Goal: Answer question/provide support: Share knowledge or assist other users

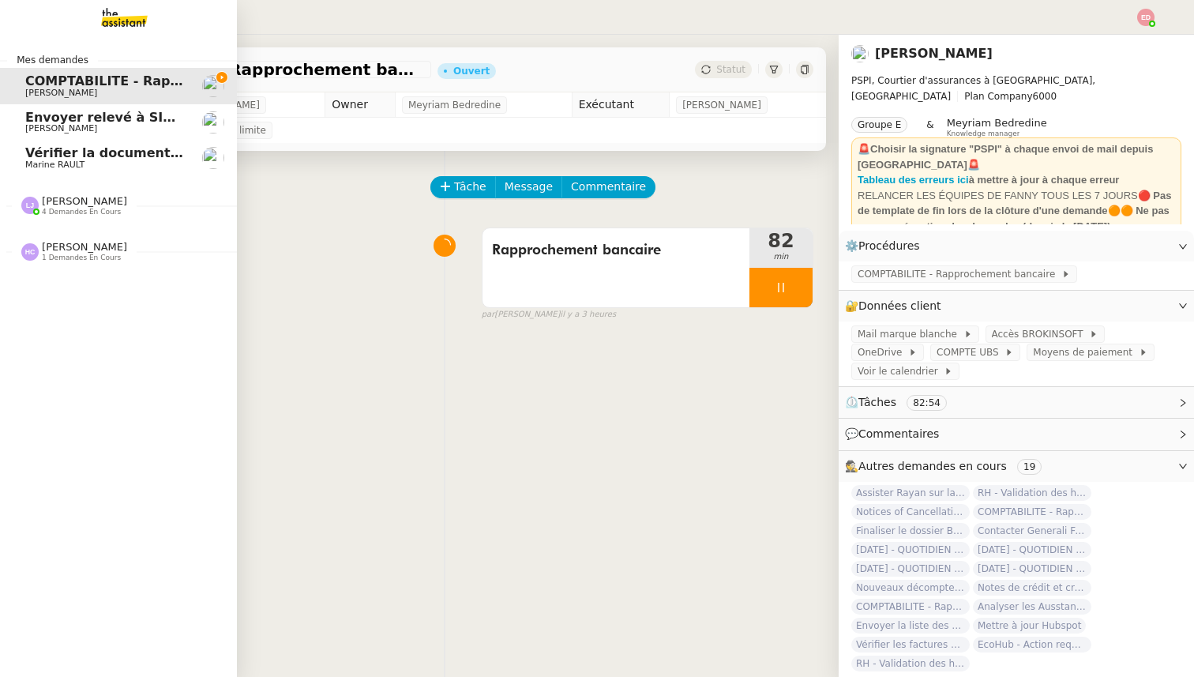
click at [34, 152] on span "Vérifier la documentation des shelters" at bounding box center [161, 152] width 273 height 15
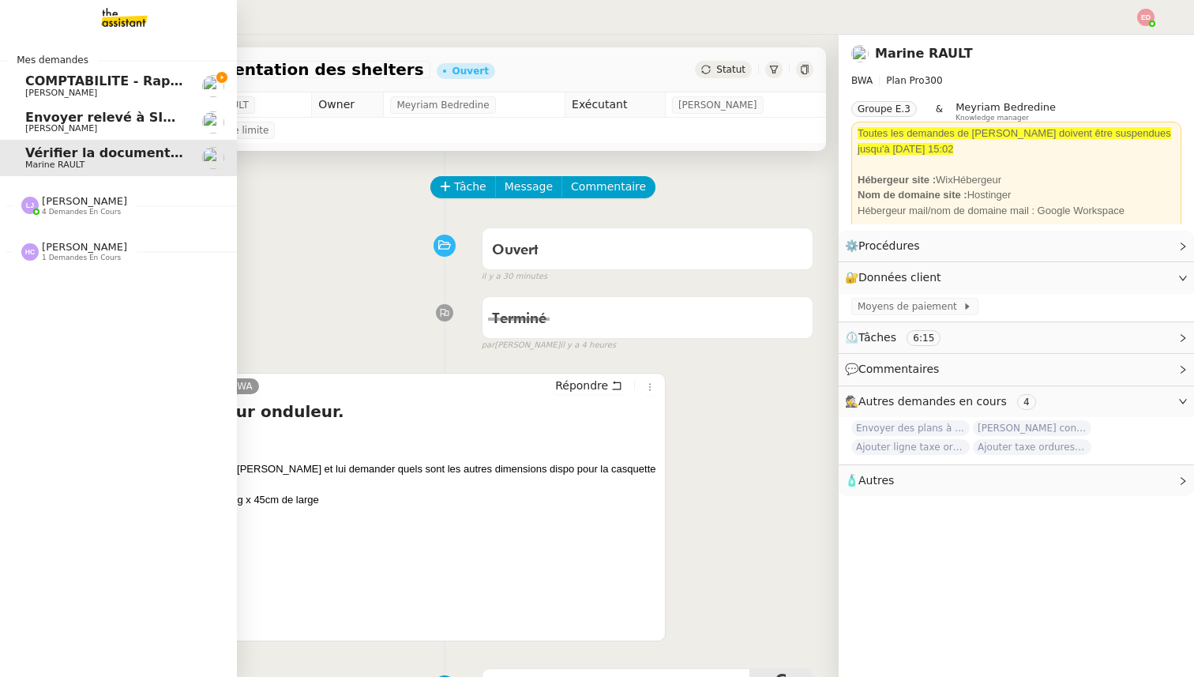
click at [63, 65] on span "Mes demandes" at bounding box center [52, 60] width 91 height 16
click at [63, 79] on span "COMPTABILITE - Rapprochement bancaire - [DATE]" at bounding box center [204, 80] width 359 height 15
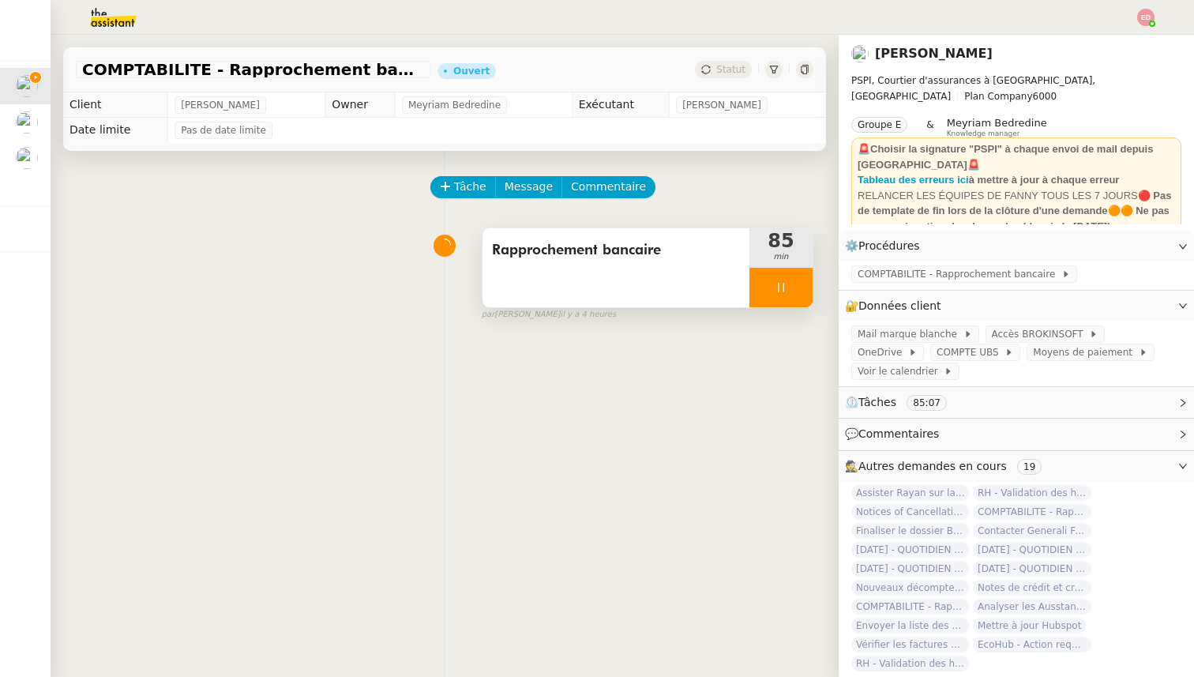
click at [801, 293] on div at bounding box center [780, 287] width 63 height 39
click at [801, 293] on icon at bounding box center [796, 287] width 13 height 13
click at [730, 78] on div "COMPTABILITE - Rapprochement bancaire - [DATE] Ouvert Statut" at bounding box center [444, 69] width 763 height 45
click at [730, 74] on span "Statut" at bounding box center [730, 69] width 29 height 11
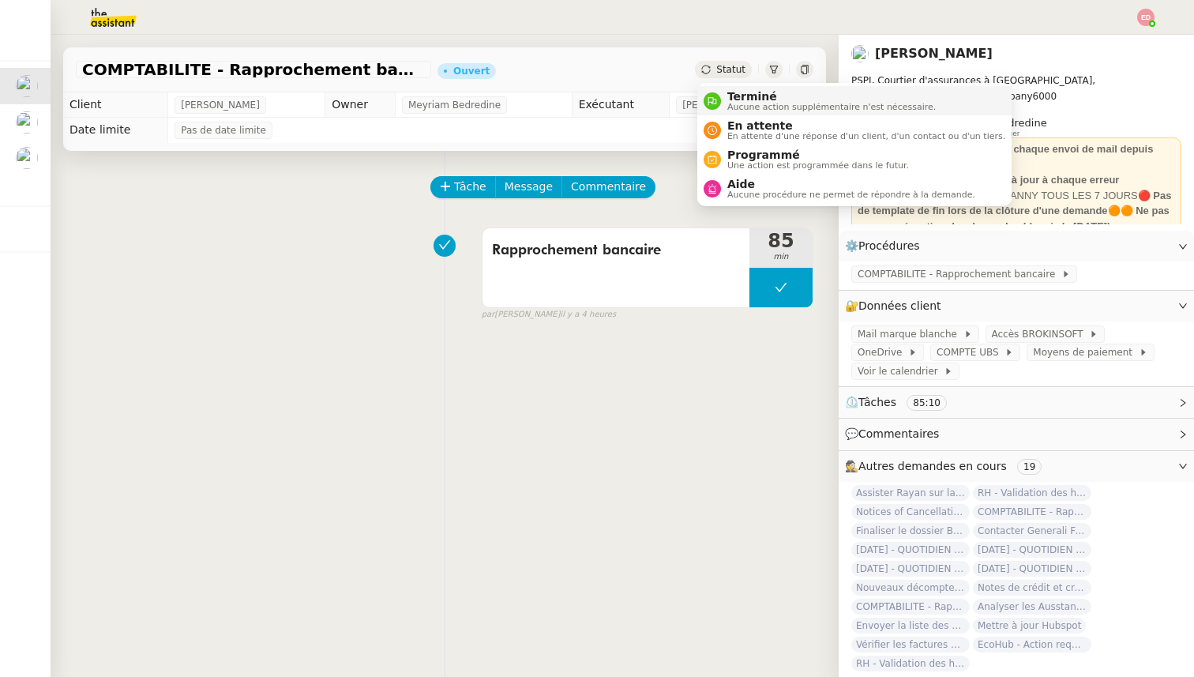
click at [733, 93] on span "Terminé" at bounding box center [831, 96] width 208 height 13
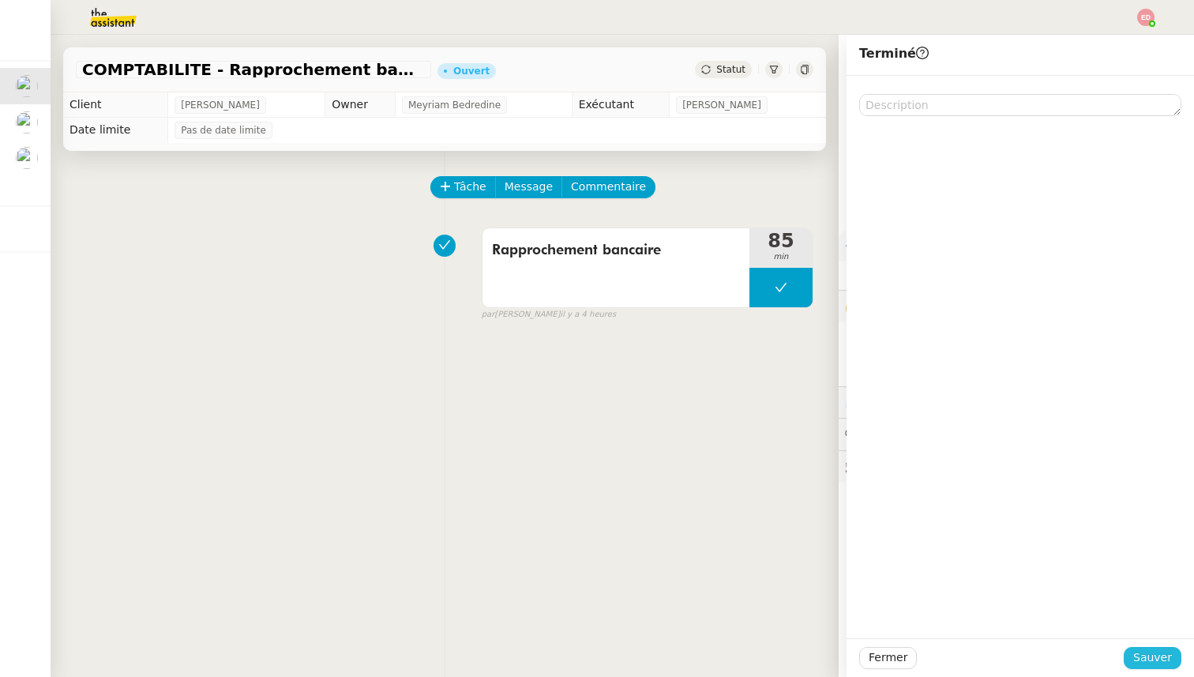
click at [1141, 658] on span "Sauver" at bounding box center [1152, 657] width 39 height 18
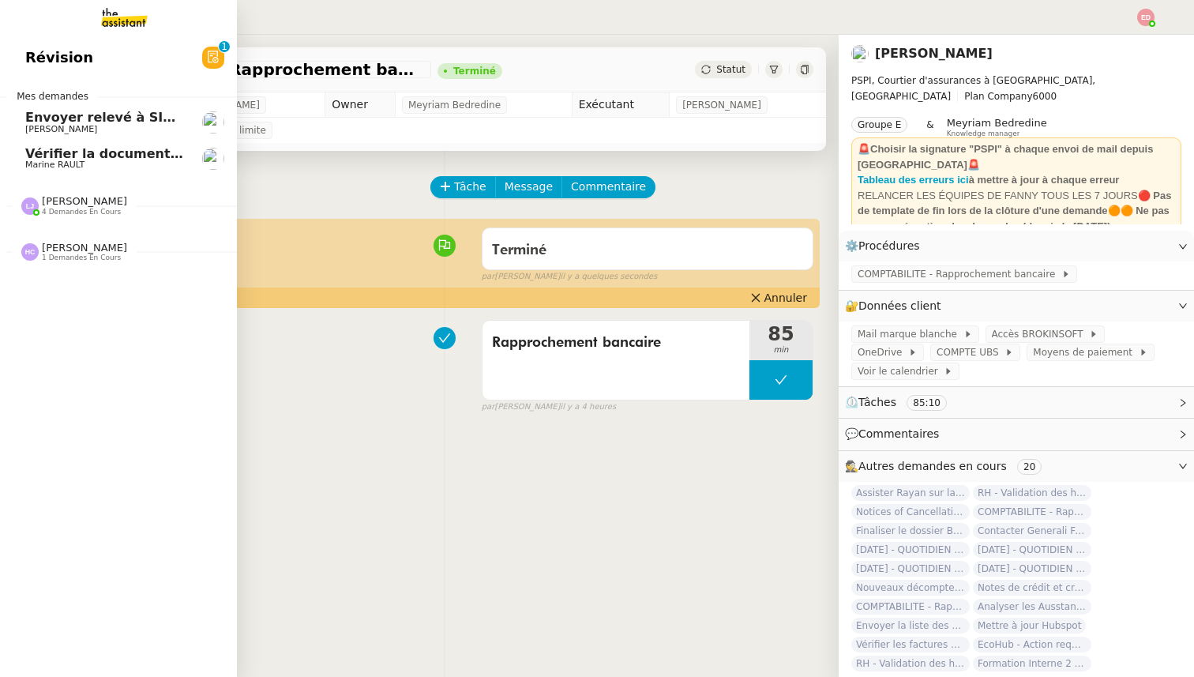
click at [47, 147] on span "Vérifier la documentation des shelters" at bounding box center [161, 153] width 273 height 15
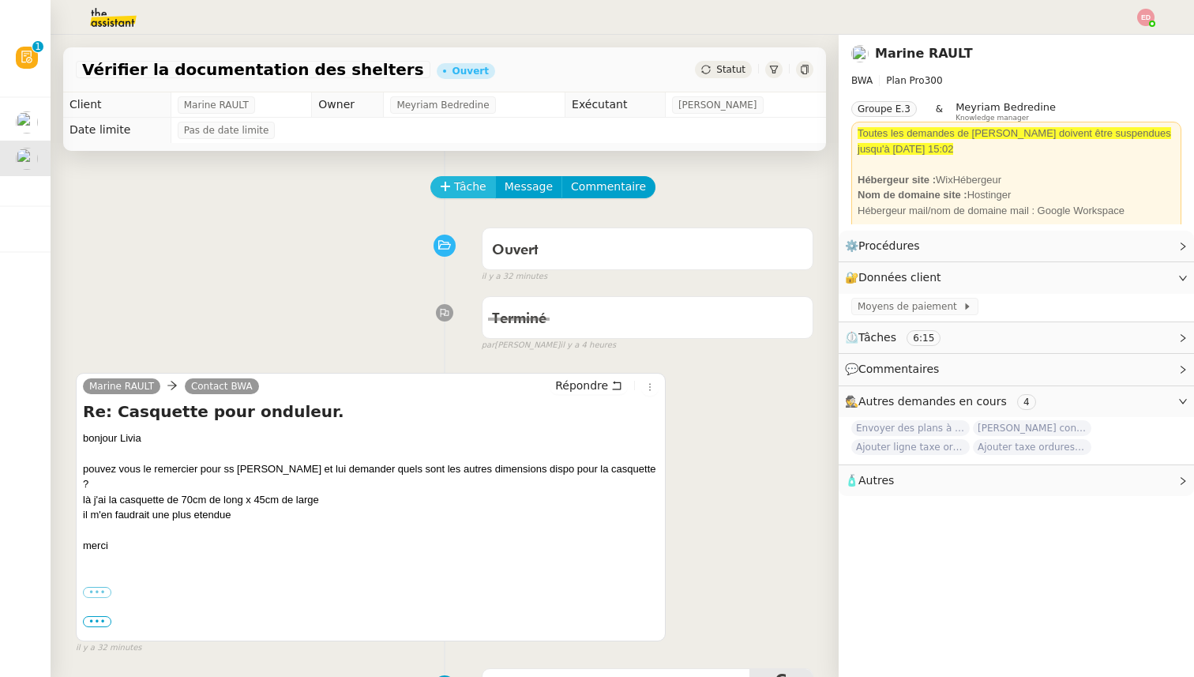
click at [465, 184] on span "Tâche" at bounding box center [470, 187] width 32 height 18
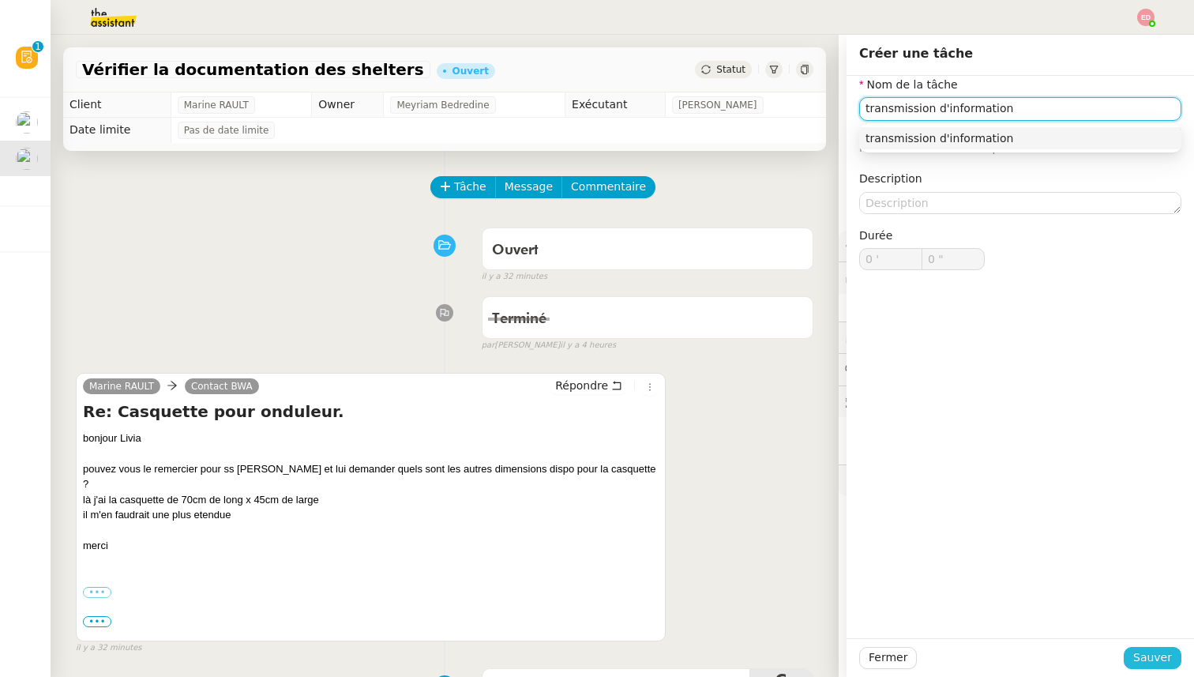
type input "transmission d'information"
click at [1141, 651] on span "Sauver" at bounding box center [1152, 657] width 39 height 18
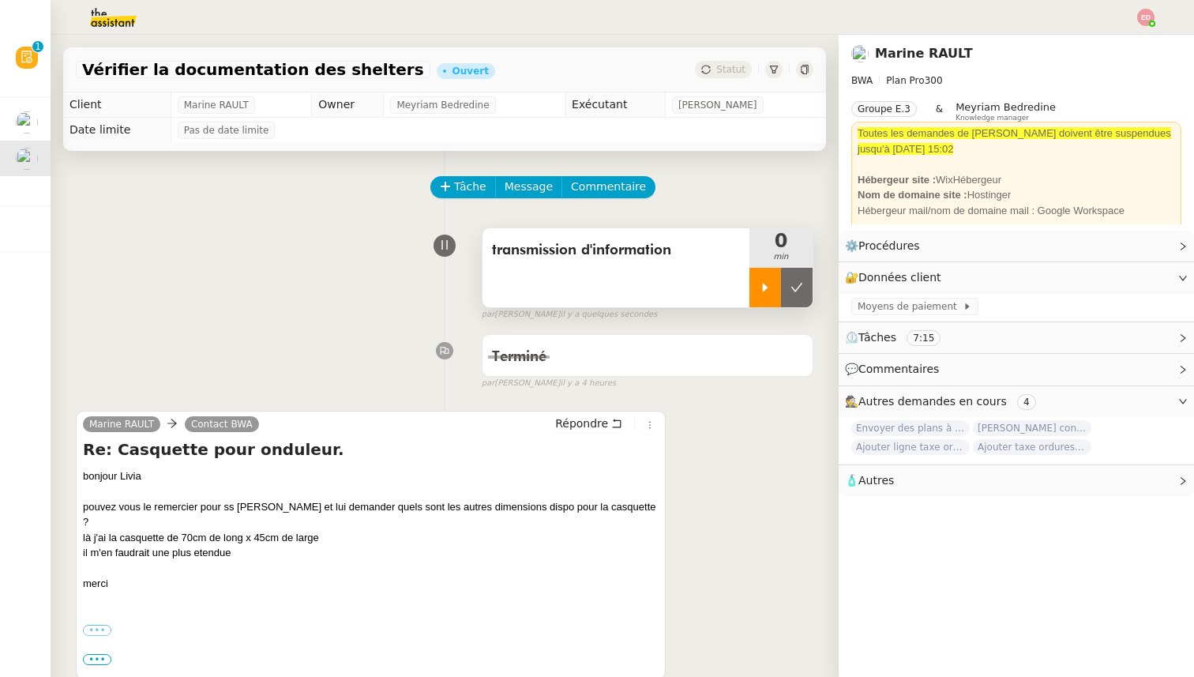
click at [762, 284] on icon at bounding box center [765, 287] width 13 height 13
click at [1144, 9] on img at bounding box center [1145, 17] width 17 height 17
click at [1119, 41] on li "Suivi" at bounding box center [1103, 45] width 103 height 22
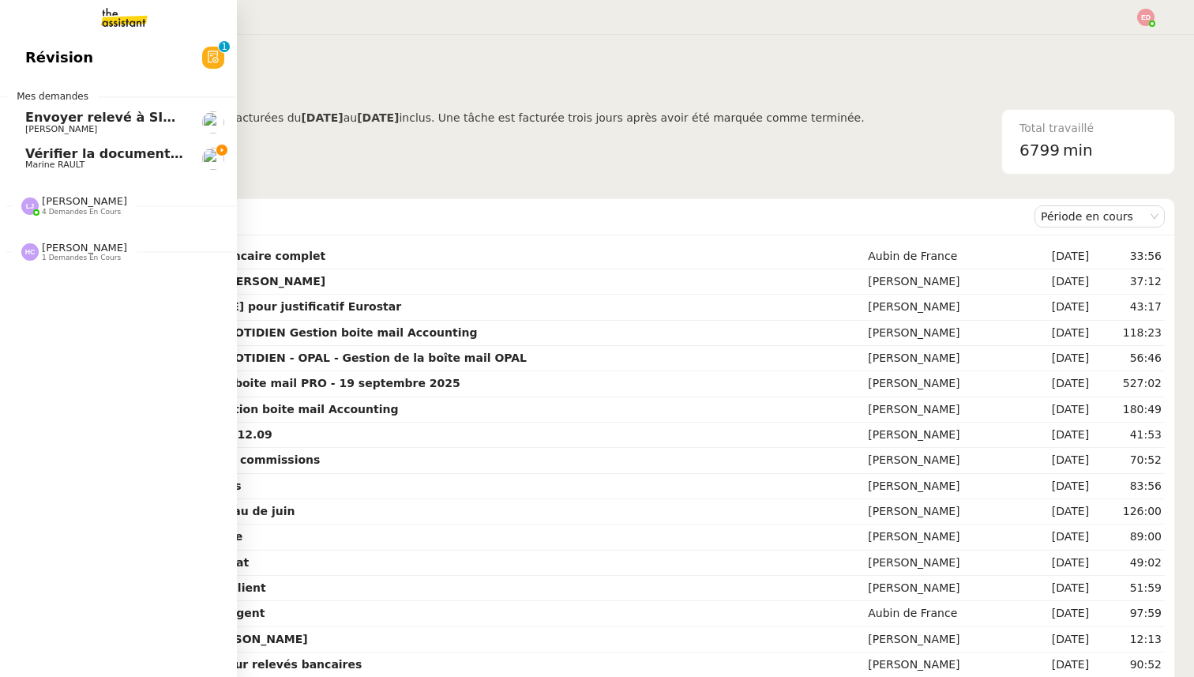
click at [63, 162] on span "Marine RAULT" at bounding box center [54, 164] width 59 height 10
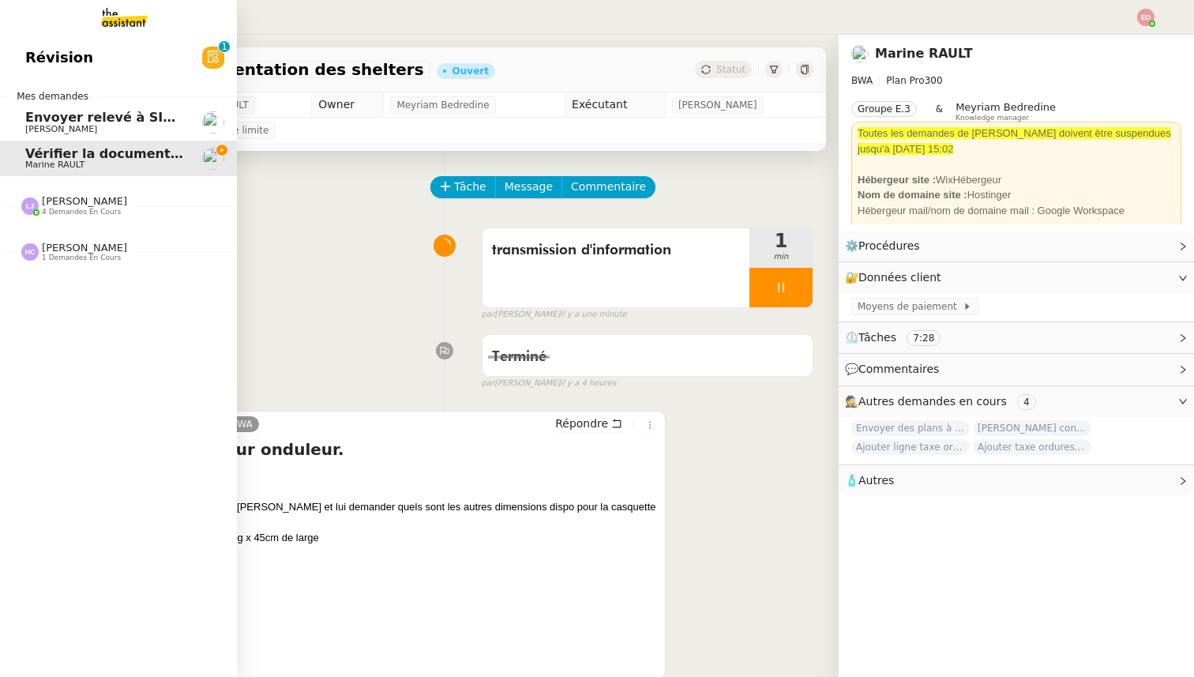
click at [56, 213] on span "4 demandes en cours" at bounding box center [81, 212] width 79 height 9
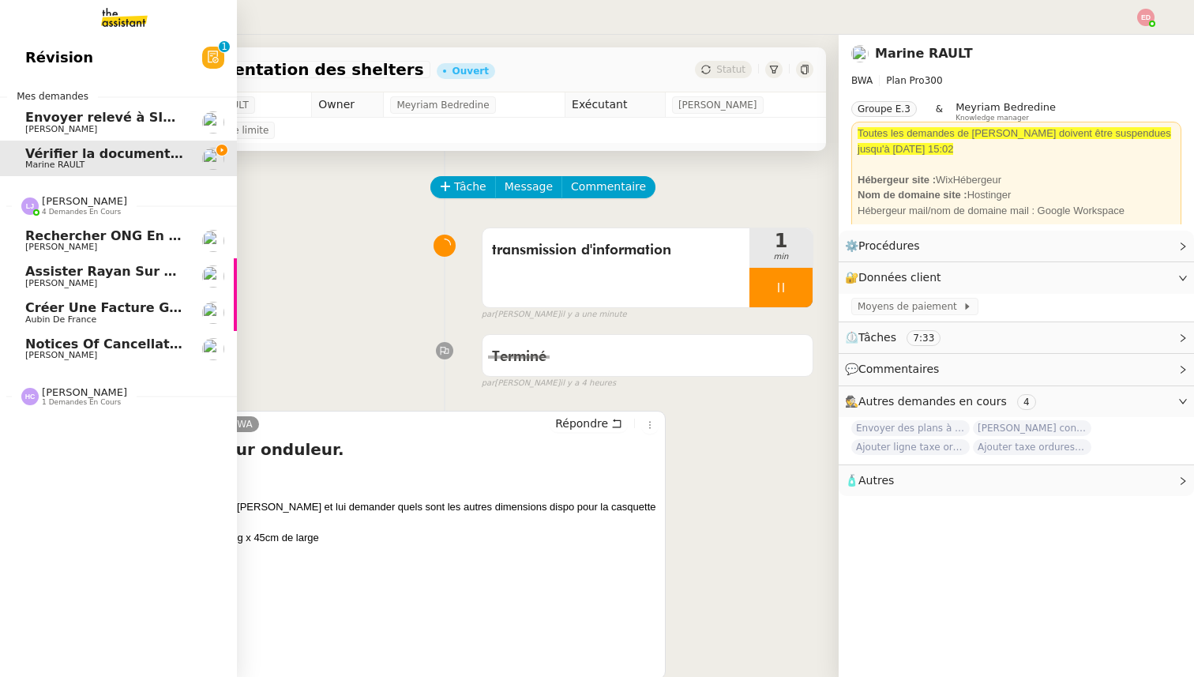
click at [71, 351] on span "[PERSON_NAME]" at bounding box center [61, 355] width 72 height 10
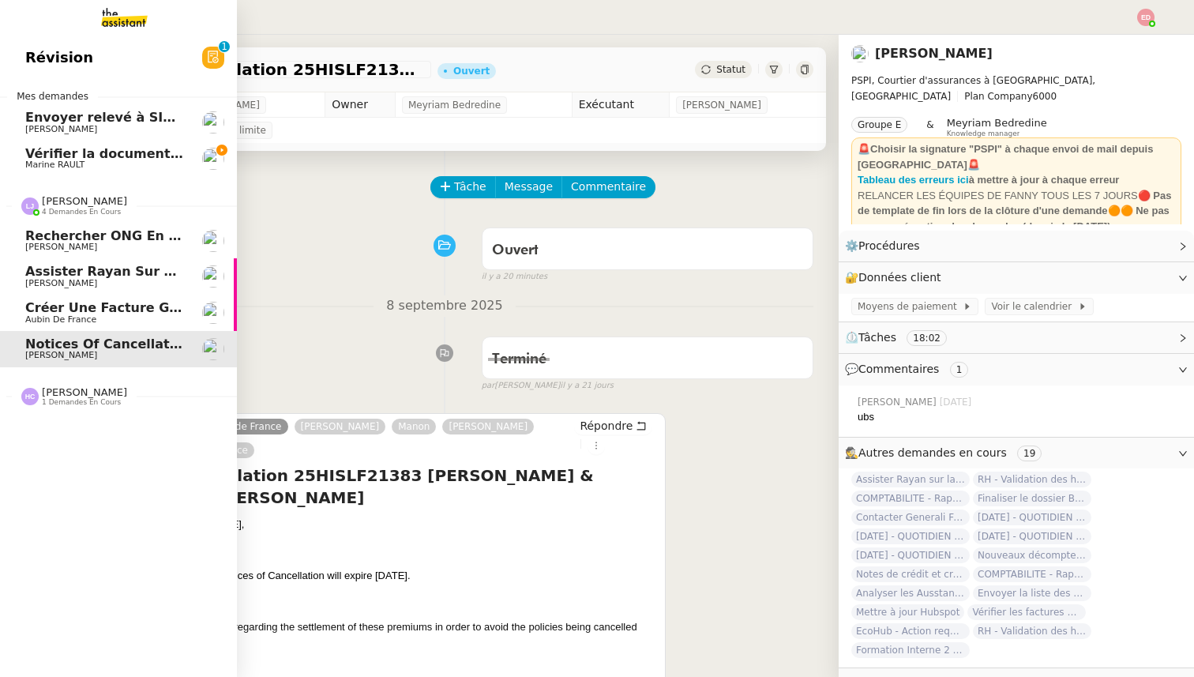
click at [99, 302] on span "Créer une facture globale pour [PERSON_NAME]" at bounding box center [198, 307] width 347 height 15
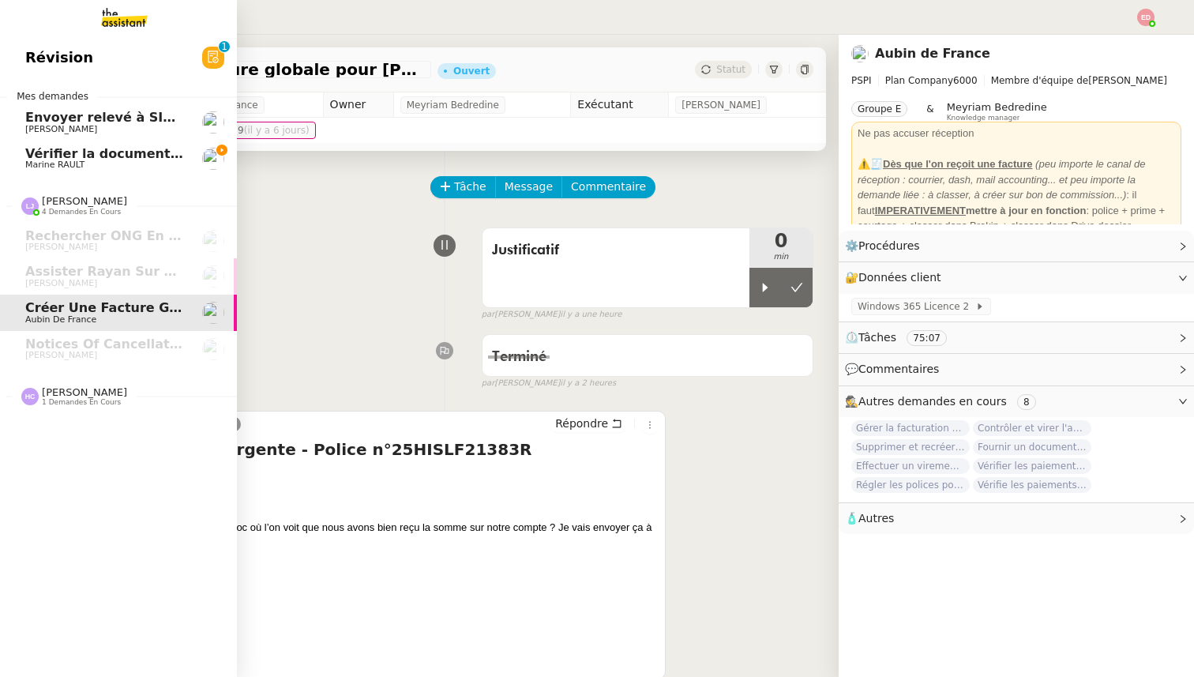
click at [41, 156] on span "Vérifier la documentation des shelters" at bounding box center [161, 153] width 273 height 15
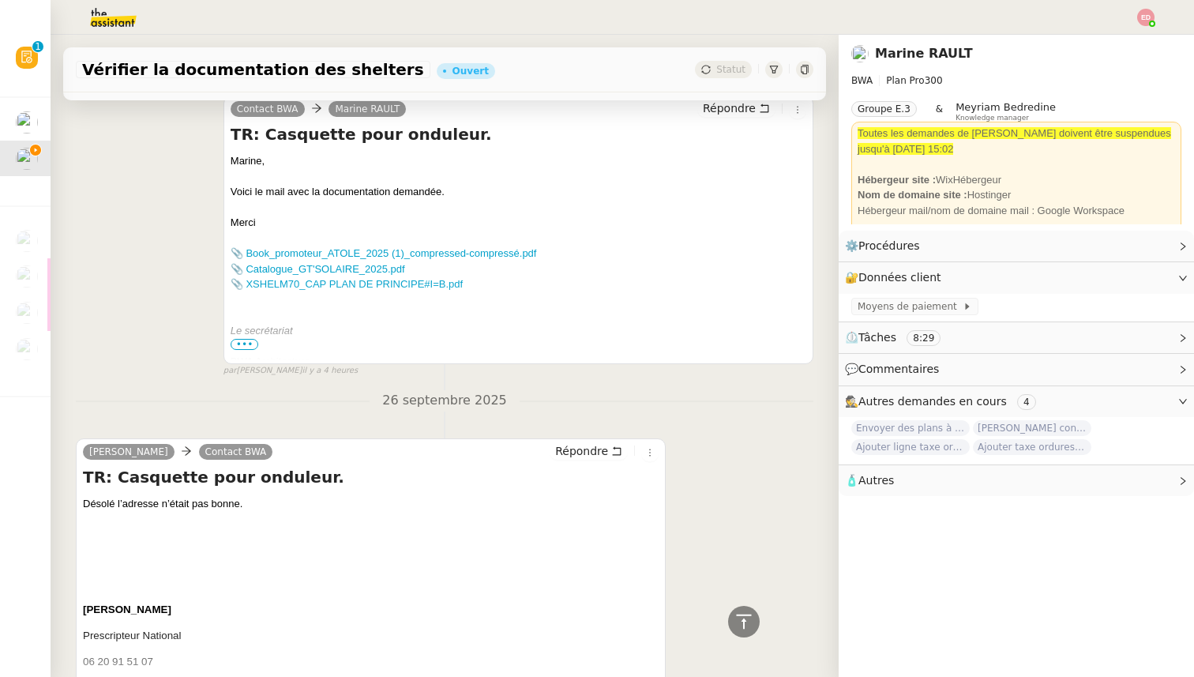
scroll to position [948, 0]
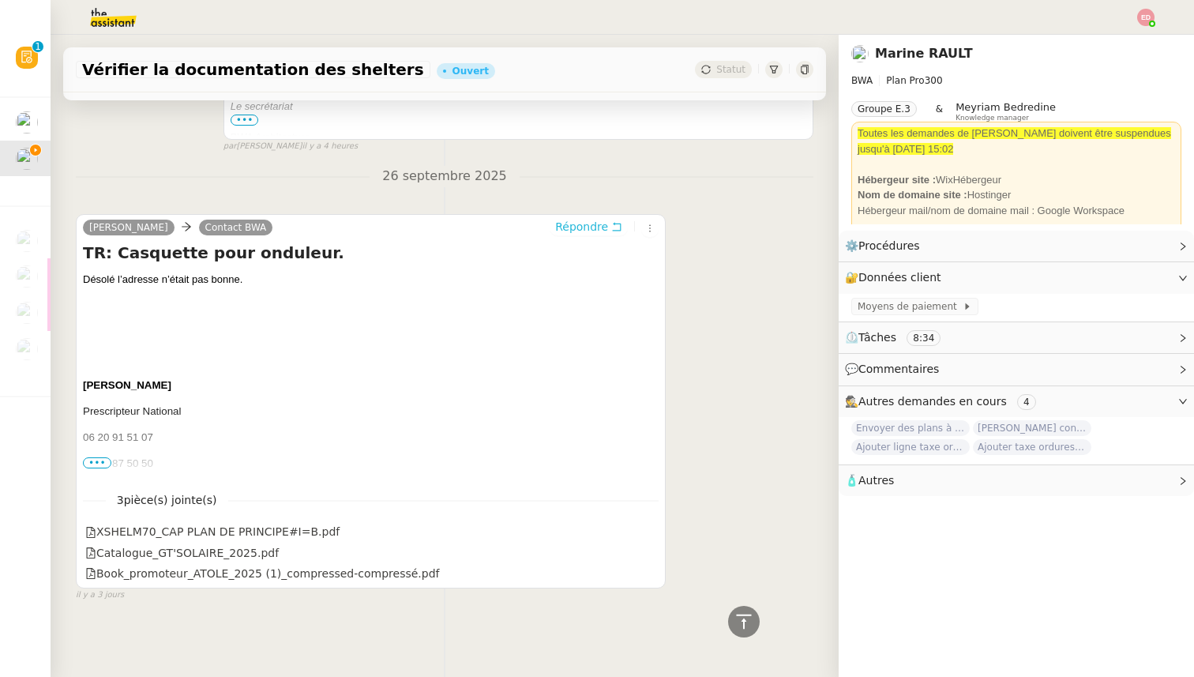
click at [571, 231] on span "Répondre" at bounding box center [581, 227] width 53 height 16
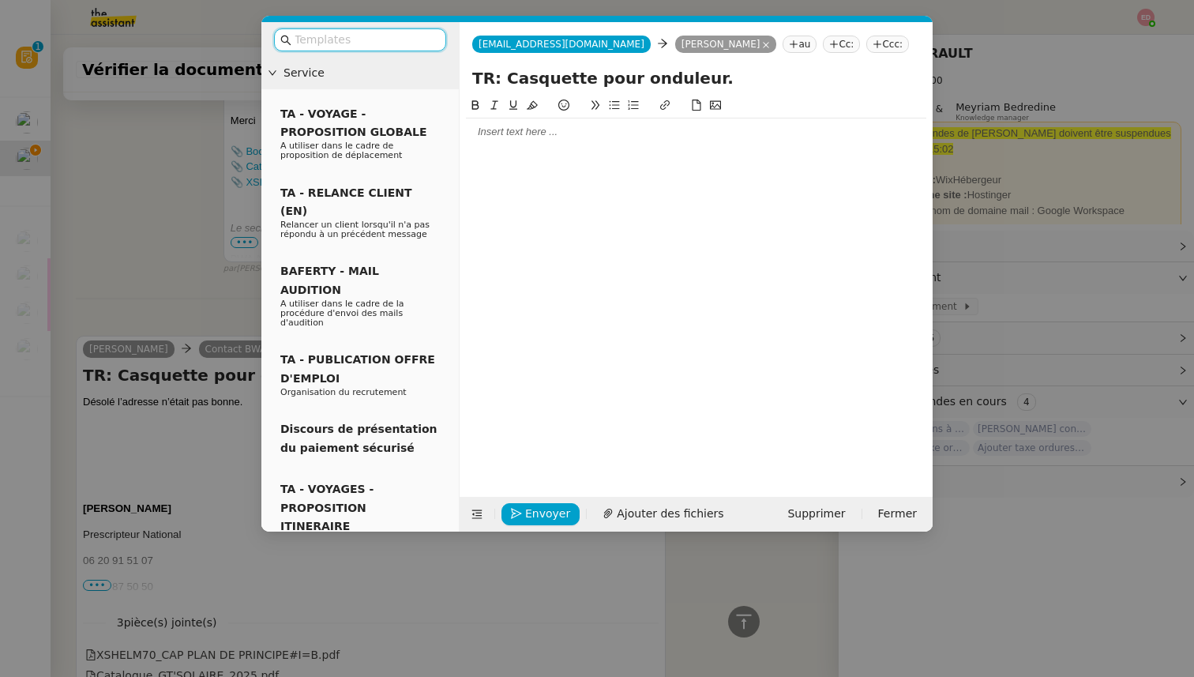
scroll to position [1071, 0]
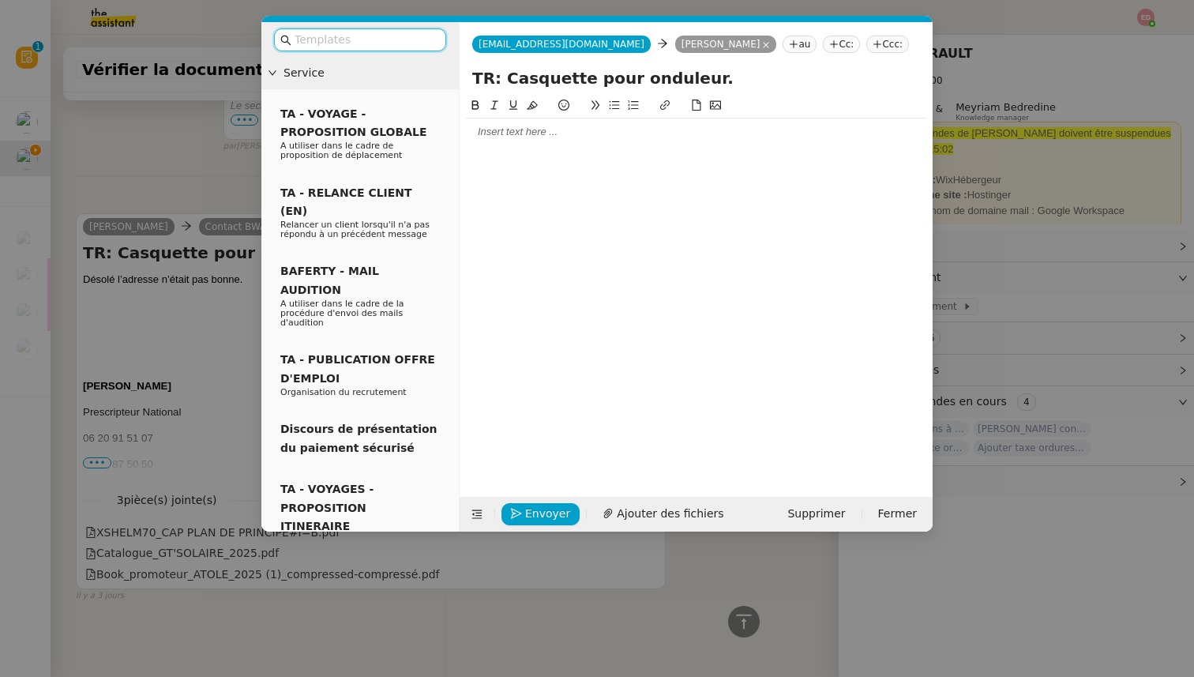
click at [489, 131] on div at bounding box center [696, 132] width 460 height 14
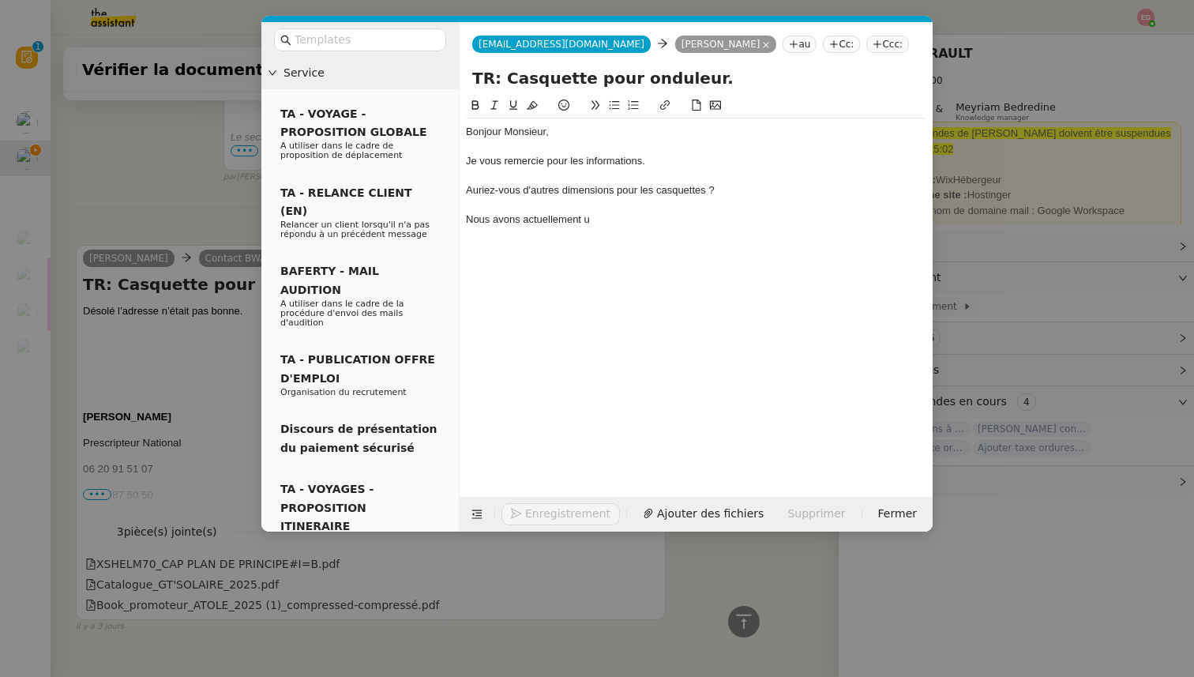
scroll to position [1178, 0]
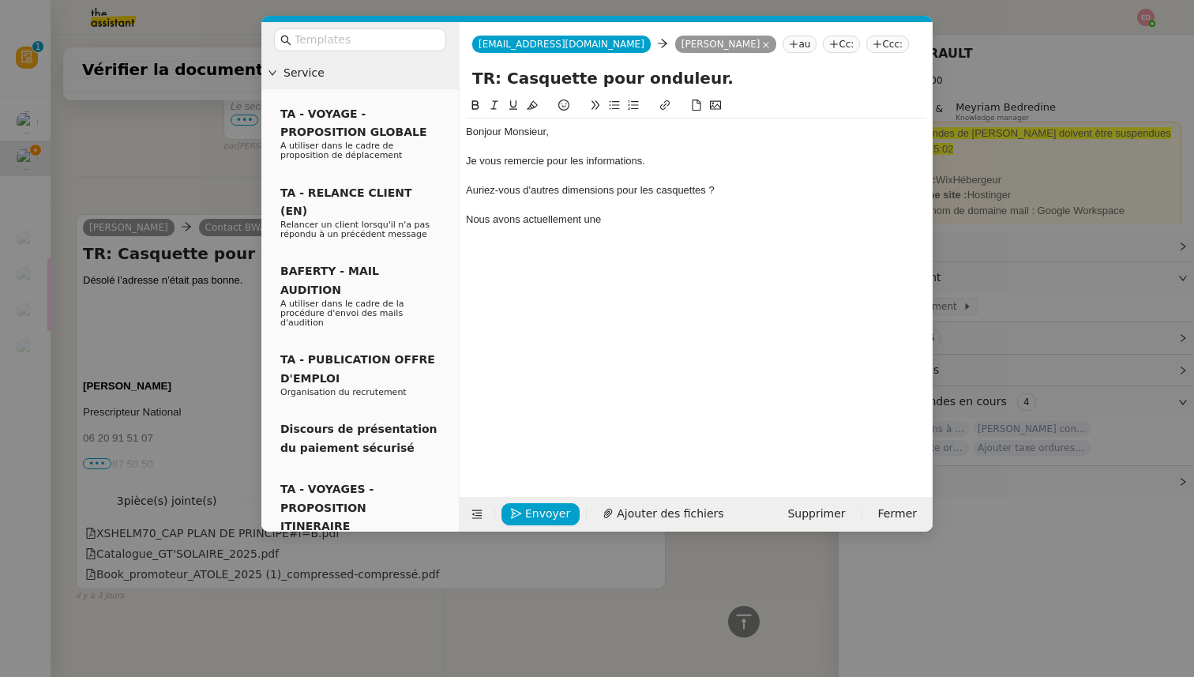
click at [124, 280] on nz-modal-container "Service TA - VOYAGE - PROPOSITION GLOBALE A utiliser dans le cadre de propositi…" at bounding box center [597, 338] width 1194 height 677
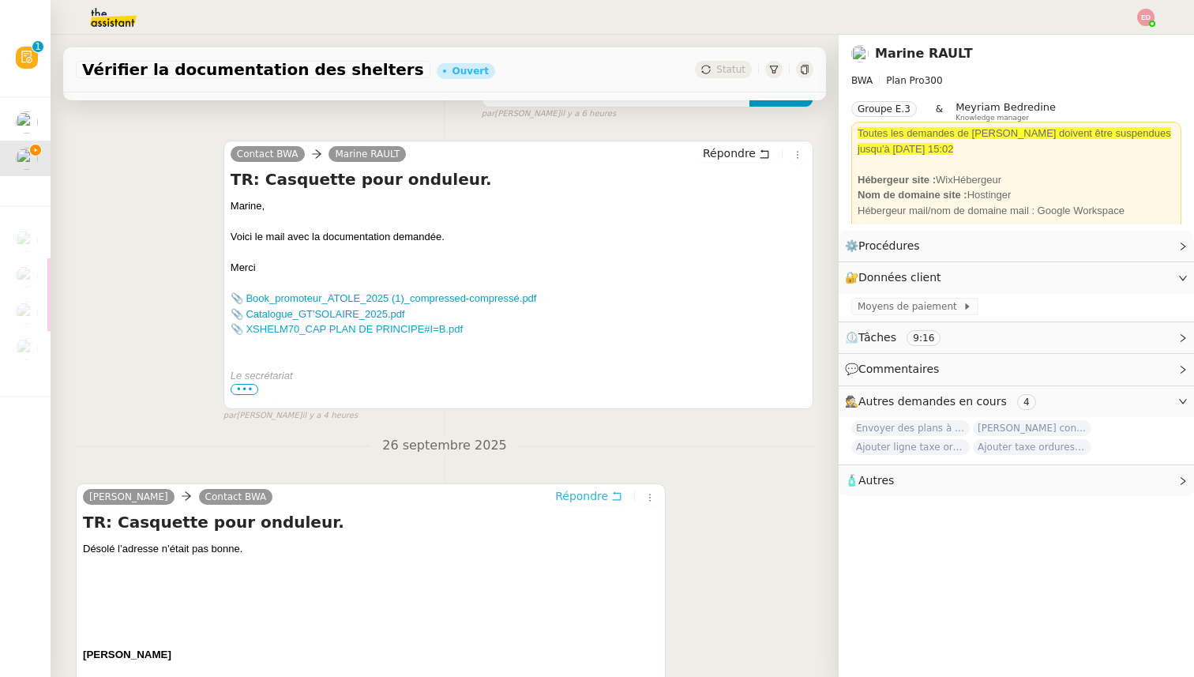
scroll to position [1176, 0]
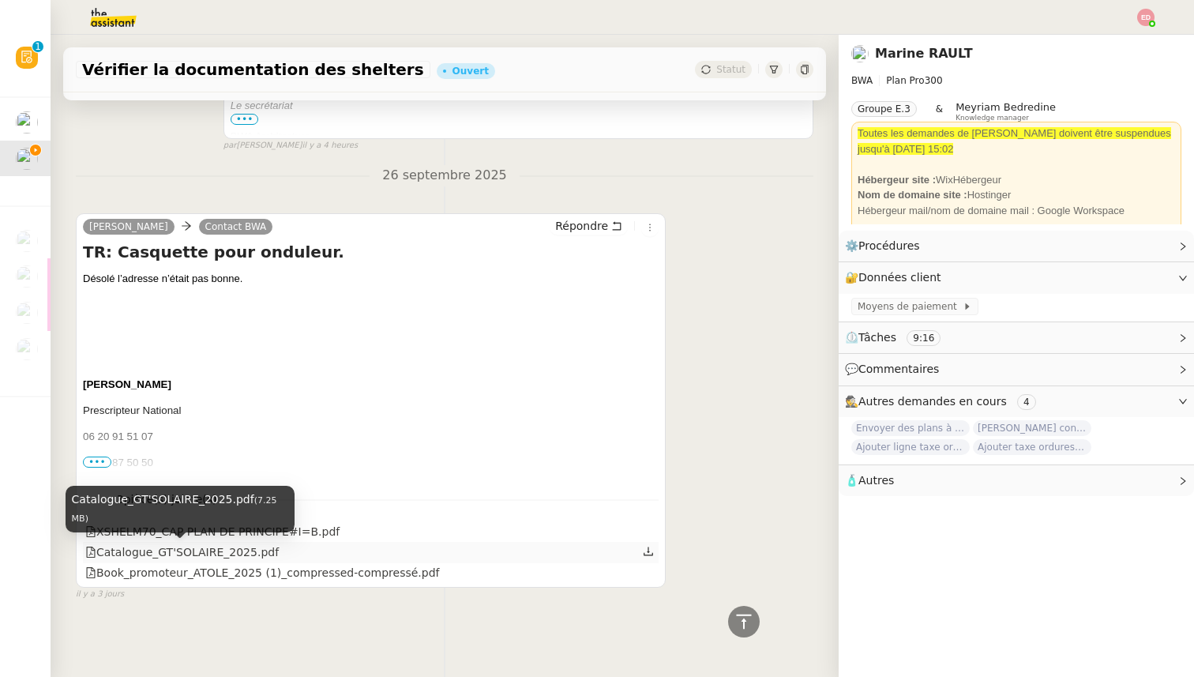
click at [212, 555] on div "Catalogue_GT'SOLAIRE_2025.pdf" at bounding box center [181, 552] width 193 height 18
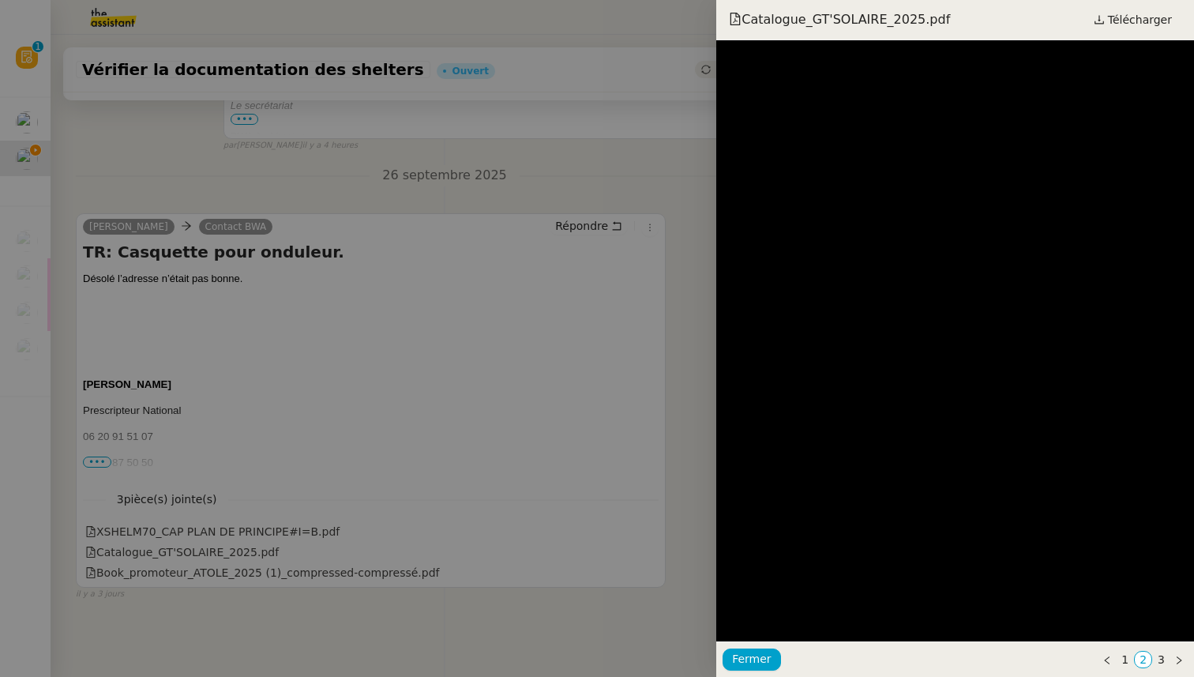
click at [500, 583] on div at bounding box center [597, 338] width 1194 height 677
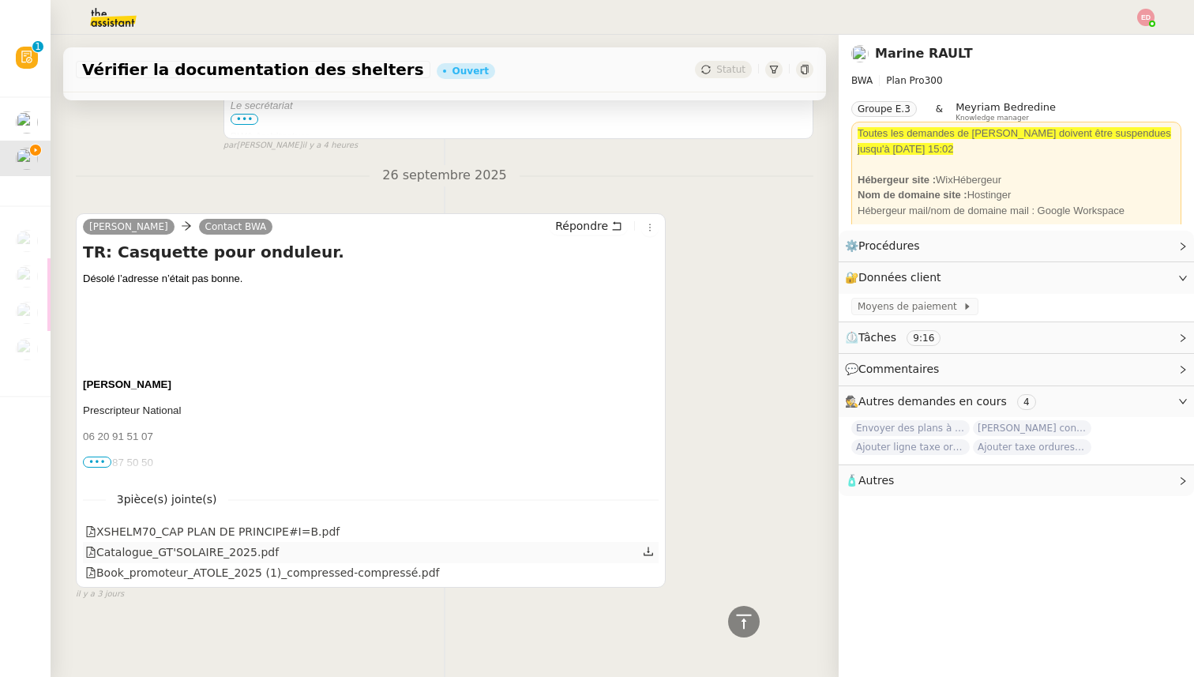
click at [649, 546] on icon at bounding box center [648, 551] width 11 height 11
click at [651, 528] on icon at bounding box center [648, 529] width 11 height 11
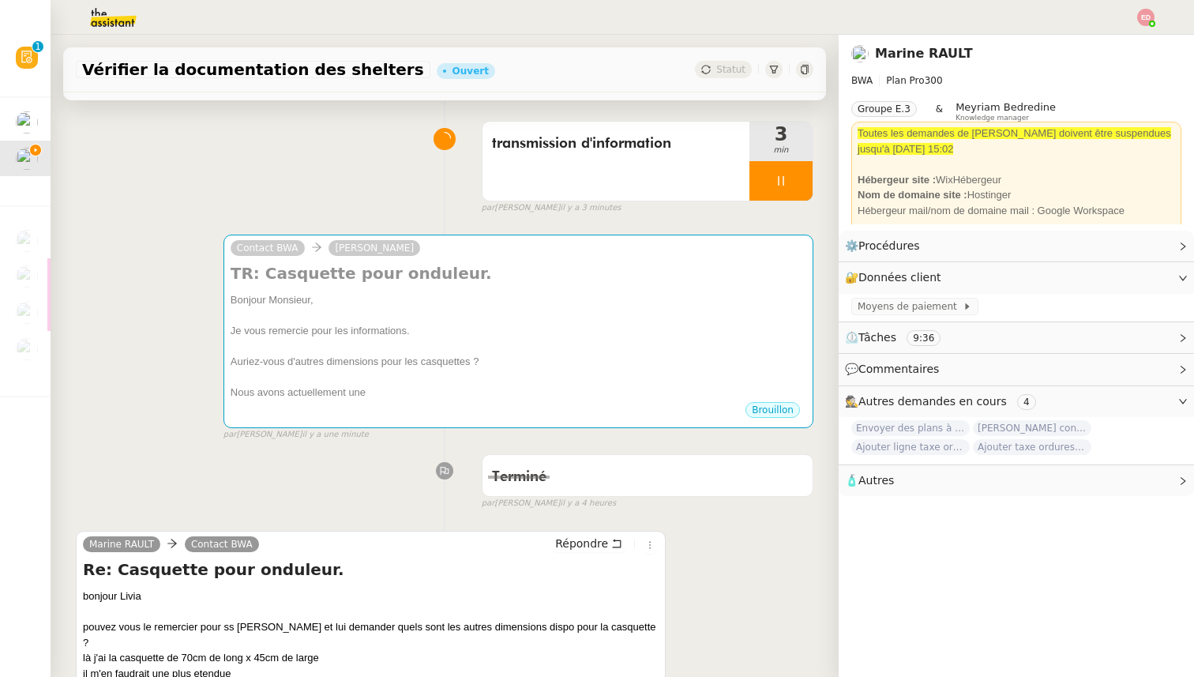
scroll to position [0, 0]
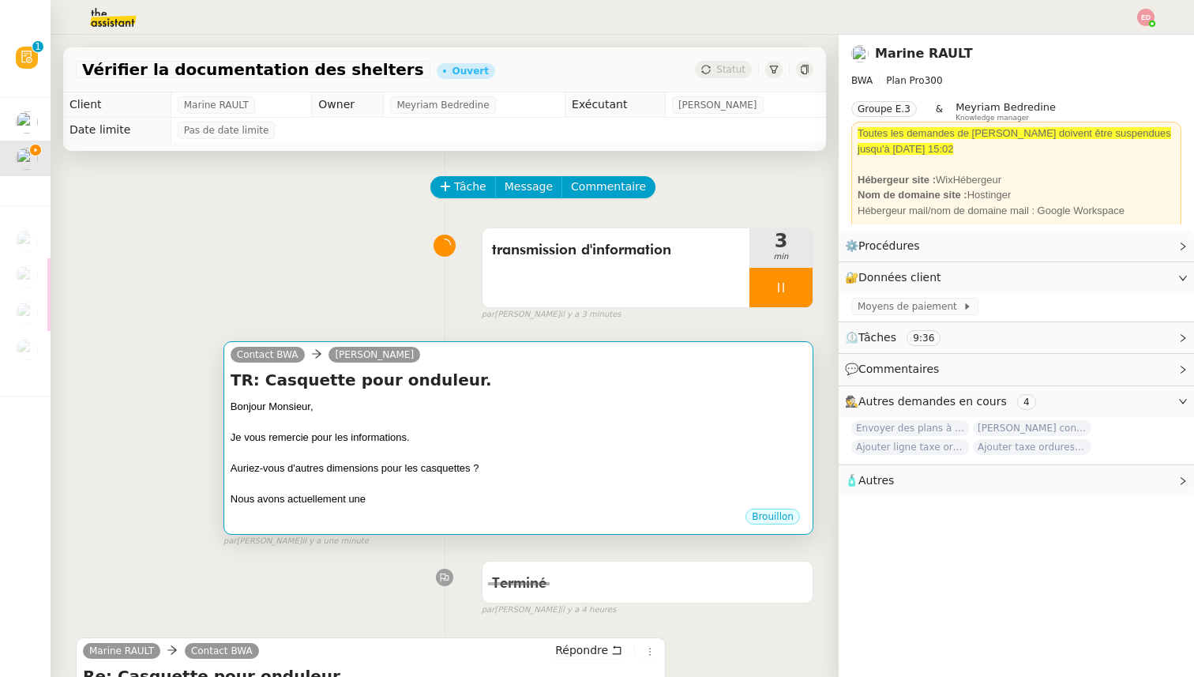
click at [329, 489] on div at bounding box center [519, 484] width 576 height 16
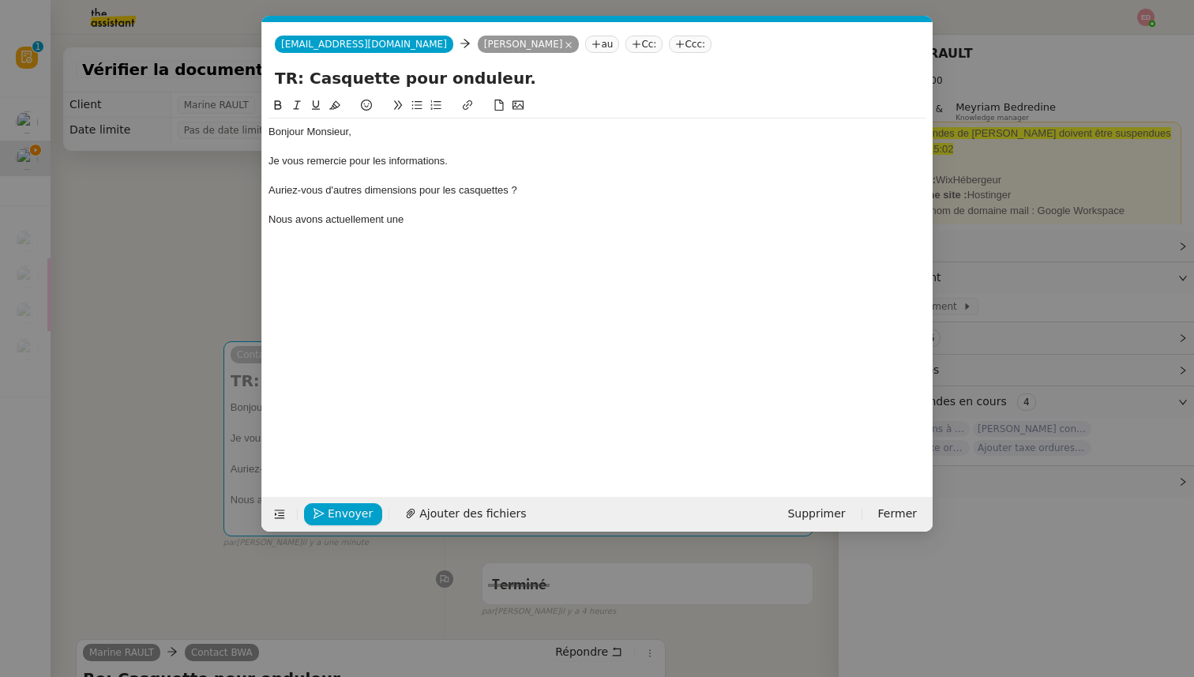
scroll to position [0, 33]
drag, startPoint x: 418, startPoint y: 219, endPoint x: 257, endPoint y: 217, distance: 161.1
click at [257, 217] on nz-modal-container "Service TA - VOYAGE - PROPOSITION GLOBALE A utiliser dans le cadre de propositi…" at bounding box center [597, 338] width 1194 height 677
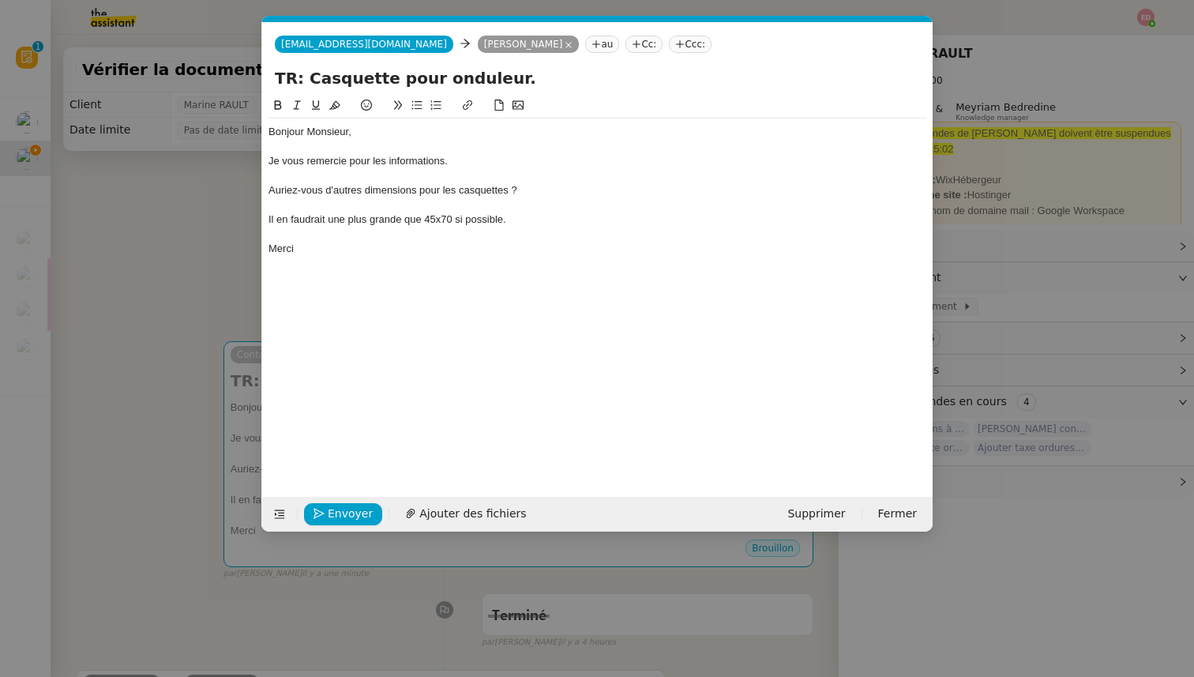
click at [270, 191] on div "Auriez-vous d'autres dimensions pour les casquettes ?" at bounding box center [597, 190] width 658 height 14
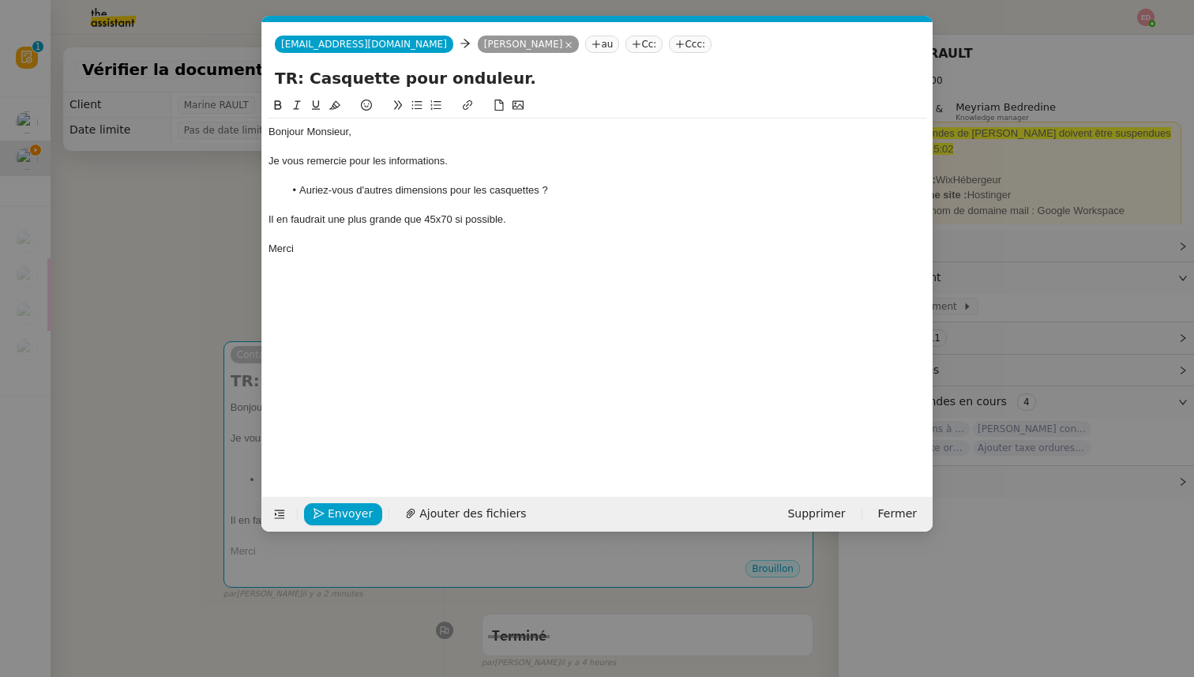
click at [154, 294] on nz-modal-container "Service TA - VOYAGE - PROPOSITION GLOBALE A utiliser dans le cadre de propositi…" at bounding box center [597, 338] width 1194 height 677
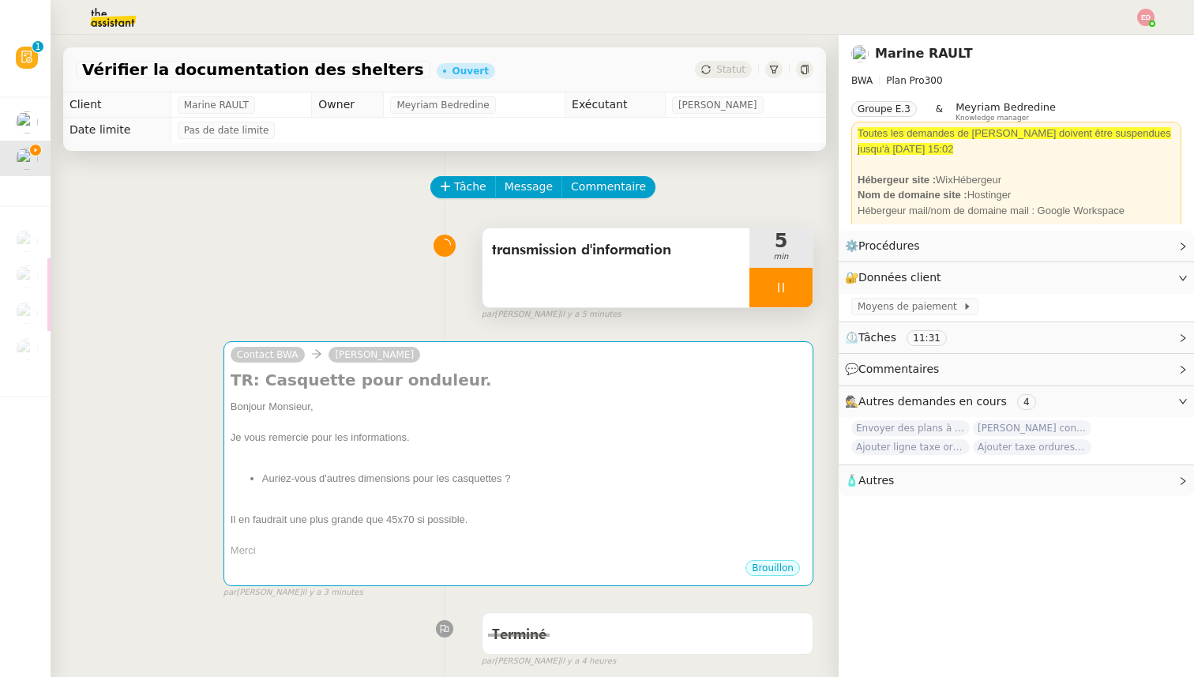
click at [792, 280] on div at bounding box center [780, 287] width 63 height 39
click at [792, 280] on button at bounding box center [797, 287] width 32 height 39
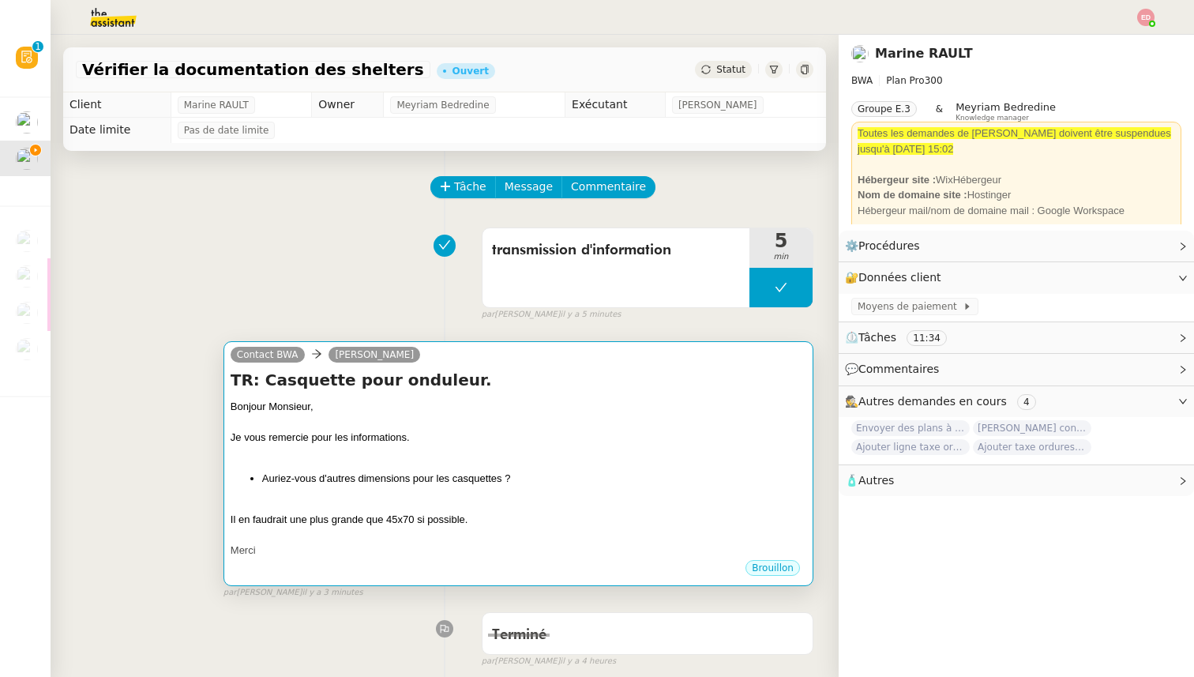
click at [628, 384] on h4 "TR: Casquette pour onduleur." at bounding box center [519, 380] width 576 height 22
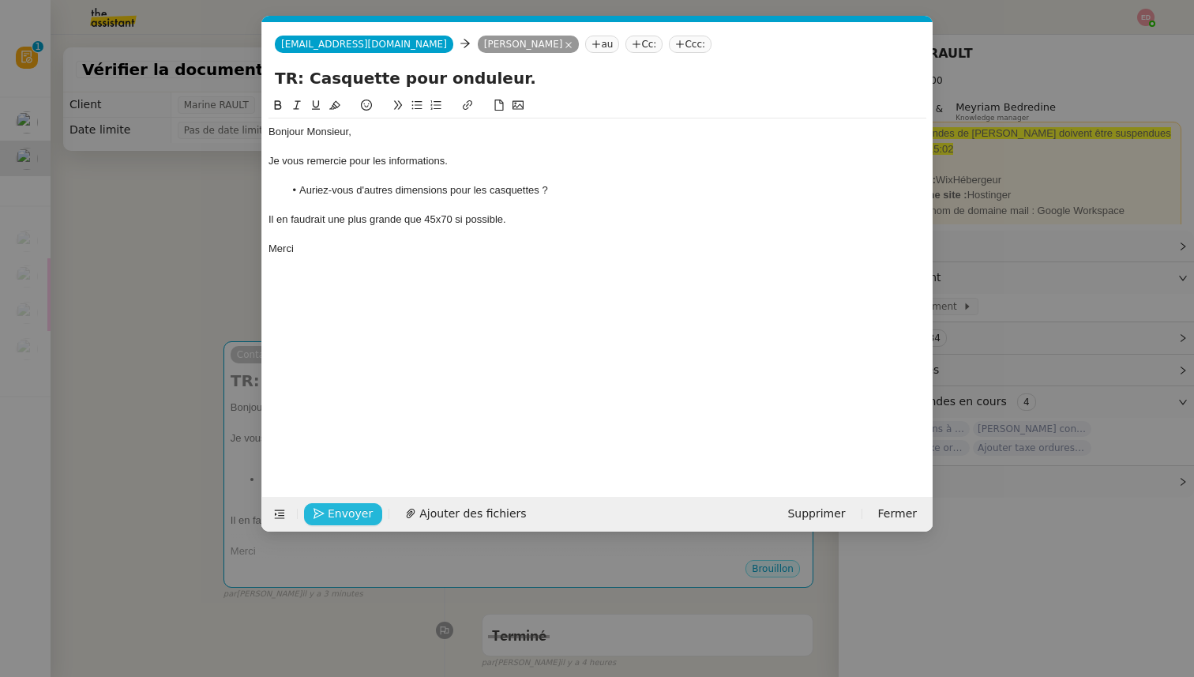
click at [347, 511] on span "Envoyer" at bounding box center [350, 513] width 45 height 18
click at [347, 511] on span "Confirmer l'envoi" at bounding box center [375, 513] width 95 height 18
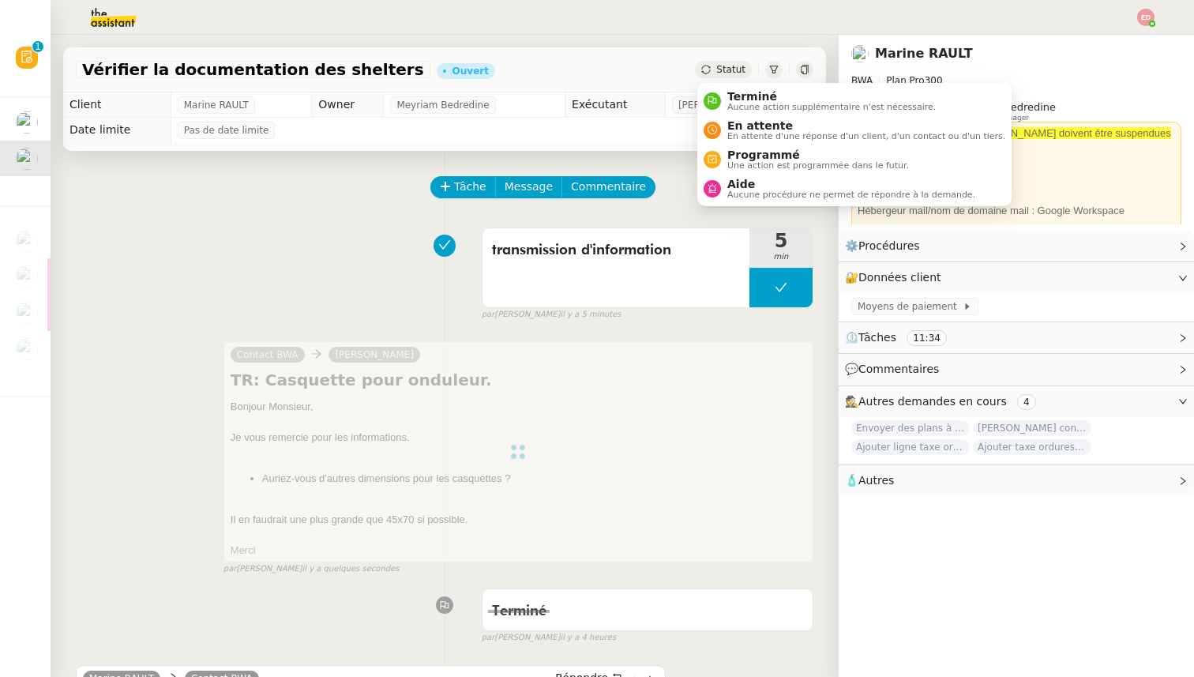
click at [731, 65] on span "Statut" at bounding box center [730, 69] width 29 height 11
click at [737, 130] on span "En attente" at bounding box center [866, 125] width 278 height 13
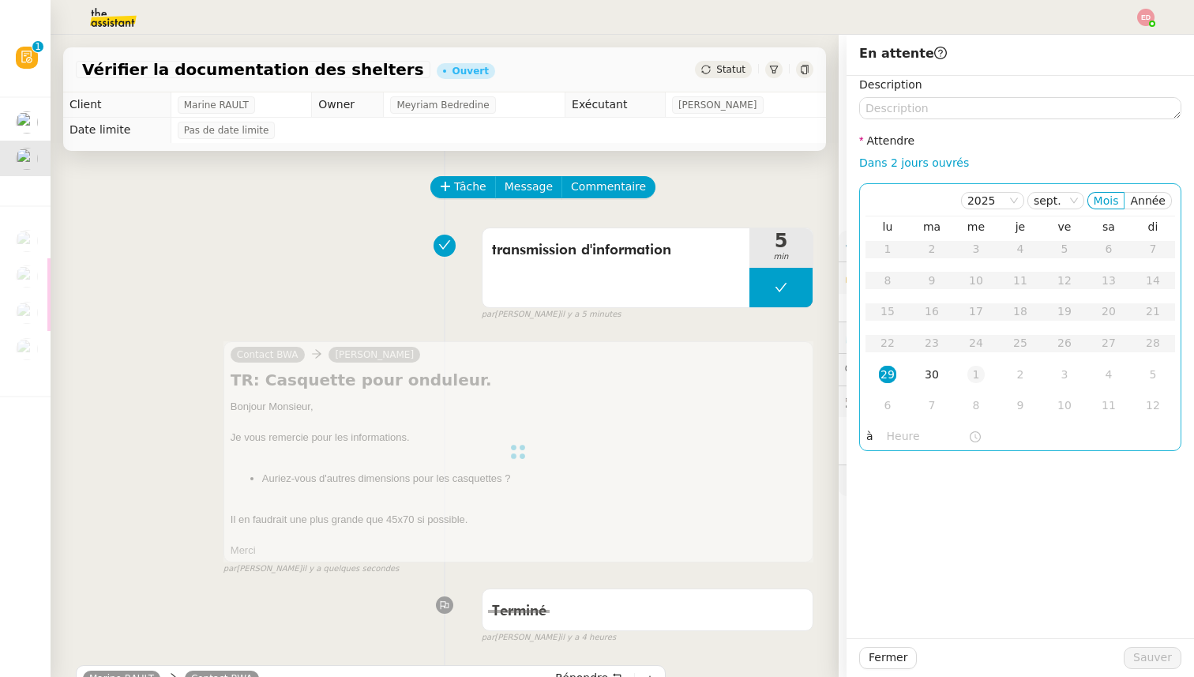
click at [977, 374] on div "1" at bounding box center [975, 374] width 17 height 17
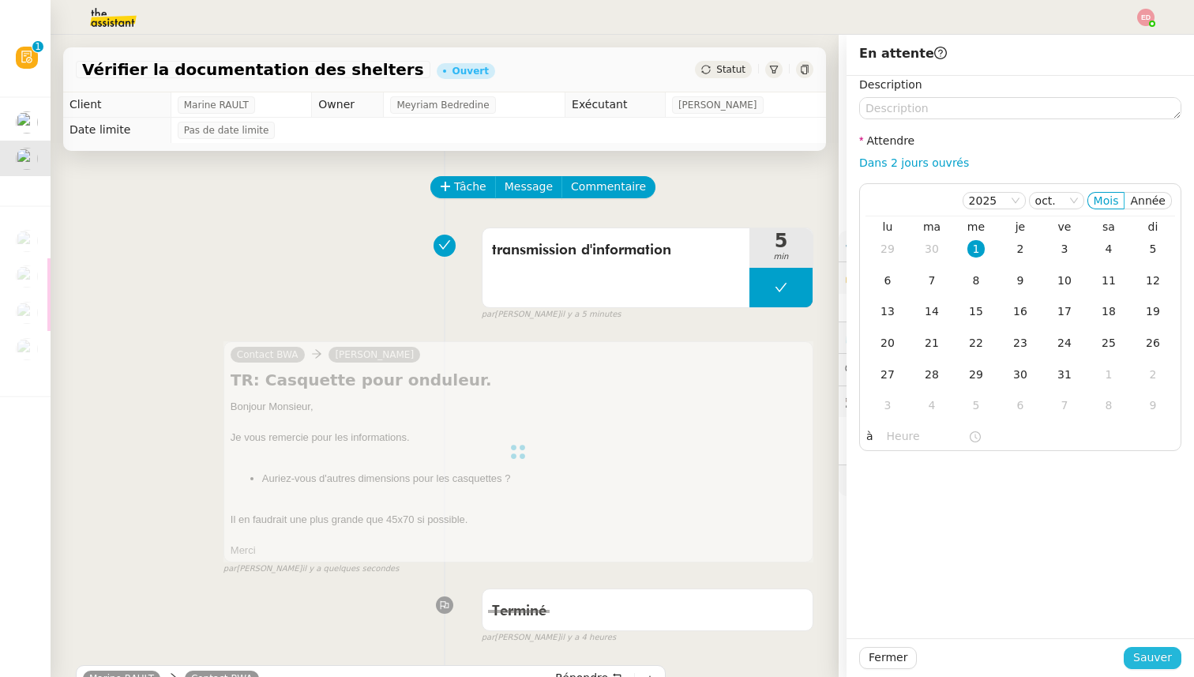
click at [1166, 666] on span "Sauver" at bounding box center [1152, 657] width 39 height 18
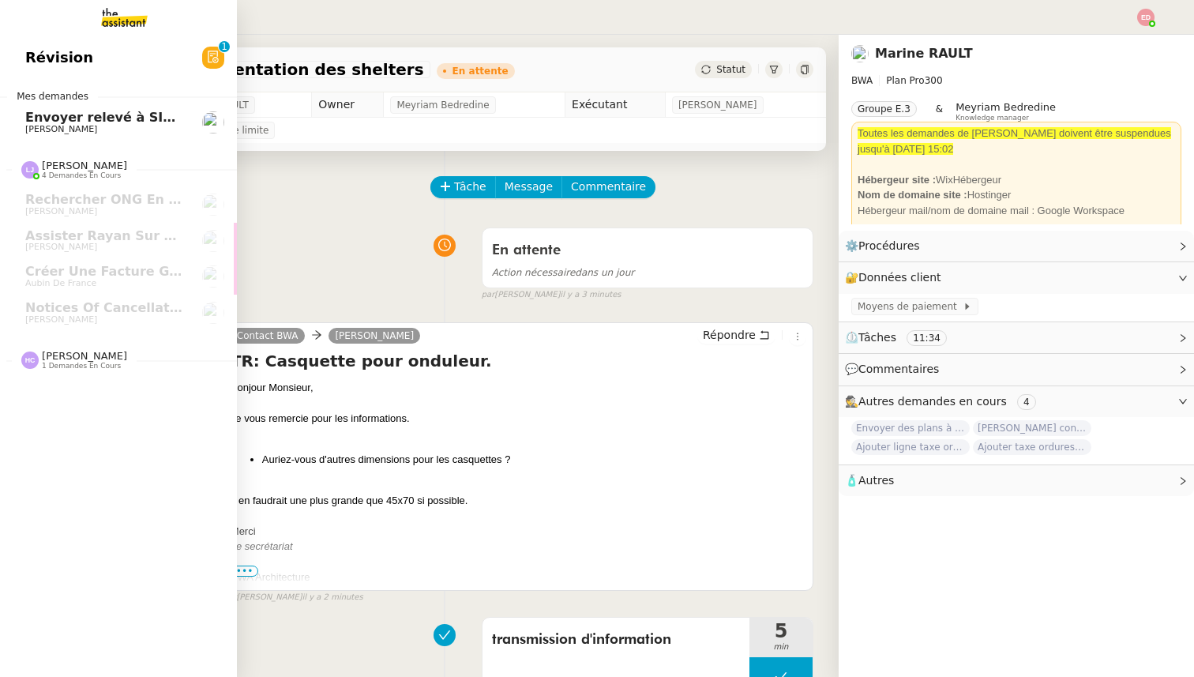
click at [58, 121] on span "Envoyer relevé à SIP pour [PERSON_NAME]" at bounding box center [178, 117] width 306 height 15
